Goal: Transaction & Acquisition: Book appointment/travel/reservation

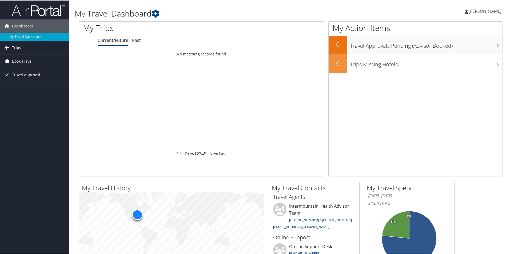
click at [17, 47] on span "Trips" at bounding box center [16, 47] width 9 height 13
click at [31, 84] on span "Book Travel" at bounding box center [22, 84] width 21 height 13
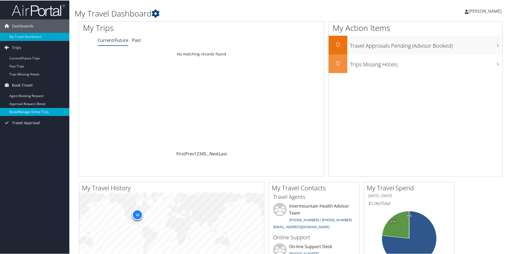
click at [37, 112] on link "Book/Manage Online Trips" at bounding box center [34, 112] width 69 height 8
click at [31, 112] on link "Book/Manage Online Trips" at bounding box center [34, 112] width 69 height 8
click at [36, 114] on link "Book/Manage Online Trips" at bounding box center [34, 112] width 69 height 8
click at [26, 112] on link "Book/Manage Online Trips" at bounding box center [34, 112] width 69 height 8
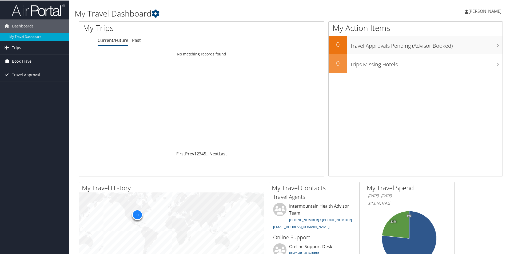
click at [25, 59] on span "Book Travel" at bounding box center [22, 60] width 21 height 13
click at [33, 86] on link "Book/Manage Online Trips" at bounding box center [34, 88] width 69 height 8
click at [27, 85] on link "Book/Manage Online Trips" at bounding box center [34, 88] width 69 height 8
